Goal: Information Seeking & Learning: Learn about a topic

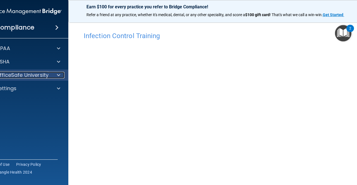
click at [57, 74] on span at bounding box center [58, 75] width 3 height 7
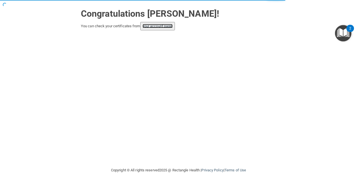
click at [158, 26] on link "your account page!" at bounding box center [157, 26] width 30 height 4
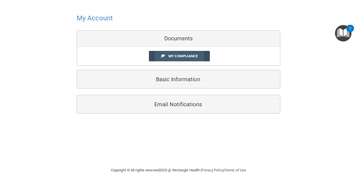
click at [182, 55] on span "My Compliance" at bounding box center [182, 56] width 29 height 4
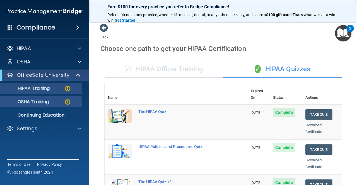
scroll to position [94, 0]
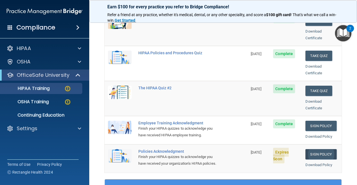
click at [318, 149] on link "Sign Policy" at bounding box center [320, 154] width 31 height 10
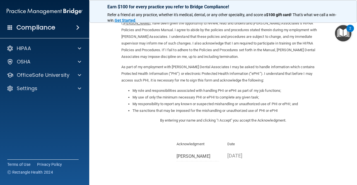
scroll to position [70, 0]
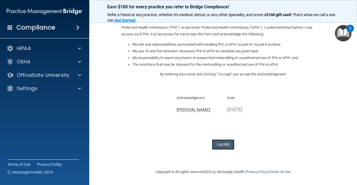
click at [216, 144] on button "I Agree" at bounding box center [223, 145] width 22 height 10
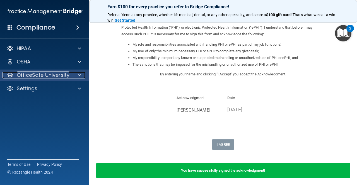
click at [80, 74] on span at bounding box center [79, 75] width 3 height 7
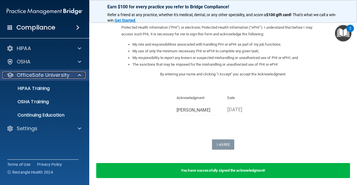
click at [79, 74] on span at bounding box center [79, 75] width 3 height 7
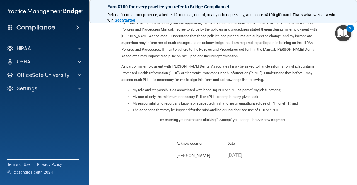
scroll to position [0, 0]
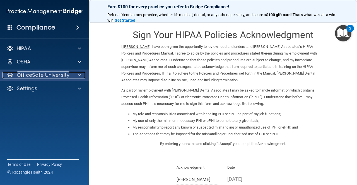
click at [36, 76] on p "OfficeSafe University" at bounding box center [43, 75] width 53 height 7
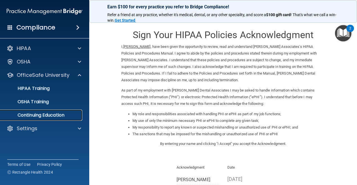
click at [35, 115] on p "Continuing Education" at bounding box center [42, 116] width 76 height 6
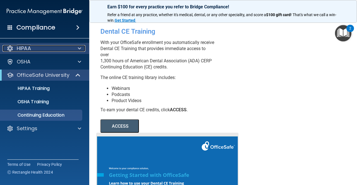
click at [79, 46] on span at bounding box center [79, 48] width 3 height 7
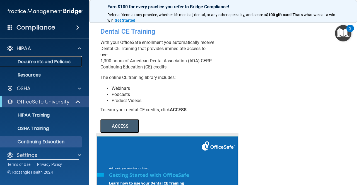
click at [64, 58] on link "Documents and Policies" at bounding box center [38, 61] width 88 height 11
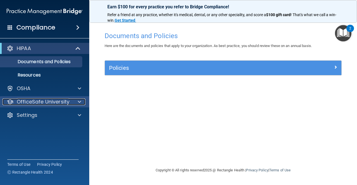
click at [53, 103] on p "OfficeSafe University" at bounding box center [43, 102] width 53 height 7
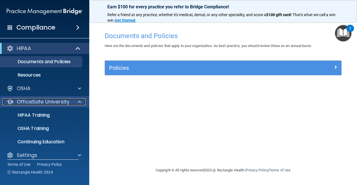
click at [77, 100] on div at bounding box center [79, 102] width 14 height 7
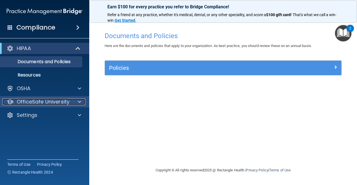
click at [69, 99] on div "OfficeSafe University" at bounding box center [37, 102] width 69 height 7
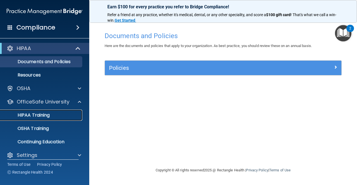
click at [43, 115] on p "HIPAA Training" at bounding box center [27, 116] width 46 height 6
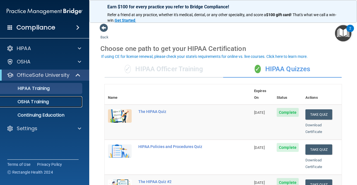
click at [38, 105] on p "OSHA Training" at bounding box center [26, 102] width 45 height 6
